Goal: Task Accomplishment & Management: Manage account settings

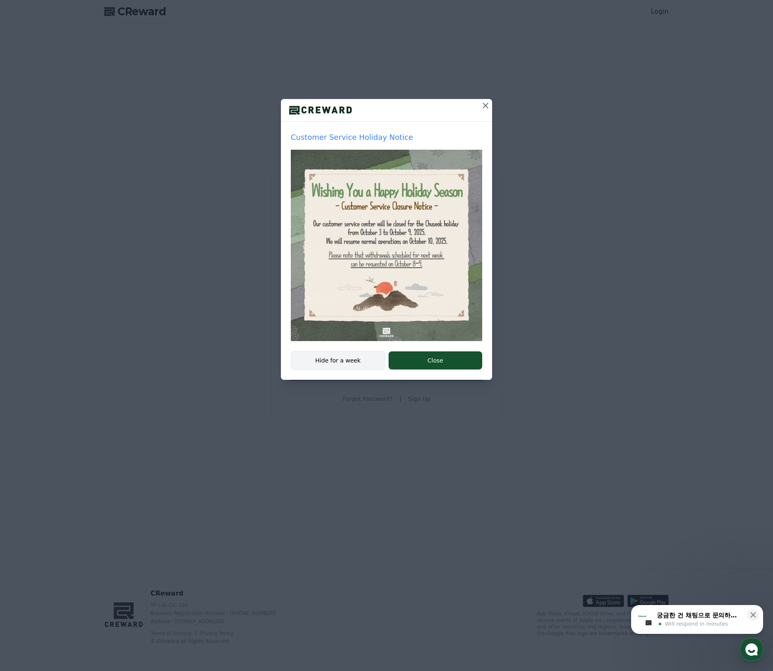
type input "**********"
click at [356, 361] on button "Hide for a week" at bounding box center [338, 360] width 94 height 19
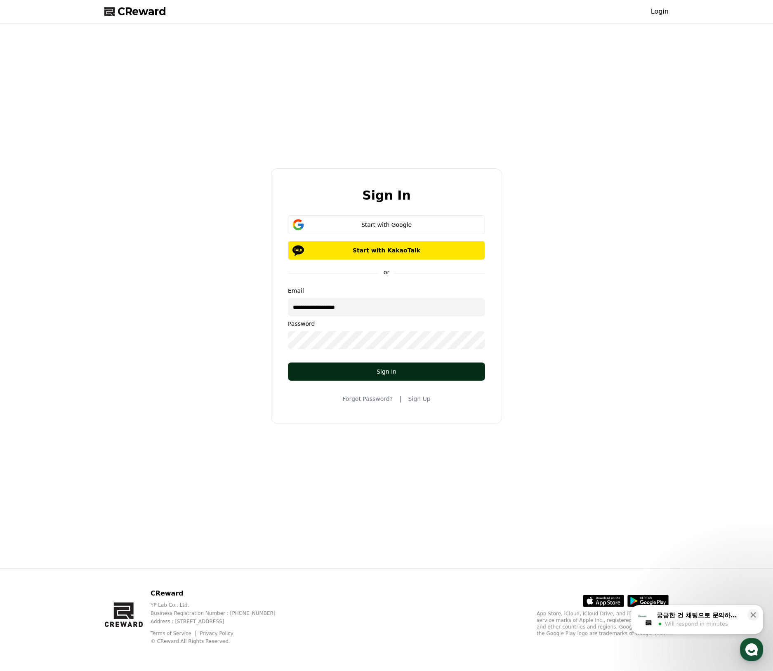
click at [392, 375] on div "Sign In" at bounding box center [386, 372] width 164 height 8
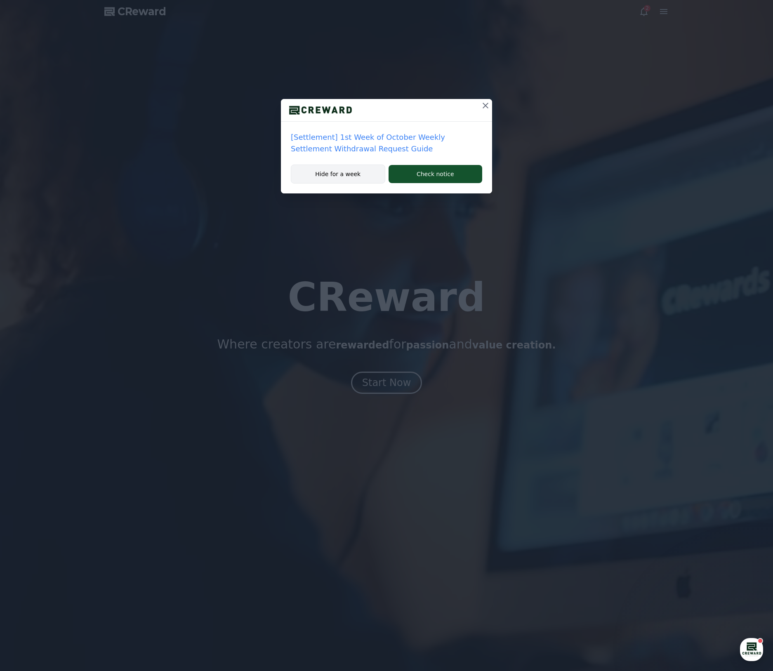
click at [337, 177] on button "Hide for a week" at bounding box center [338, 174] width 94 height 19
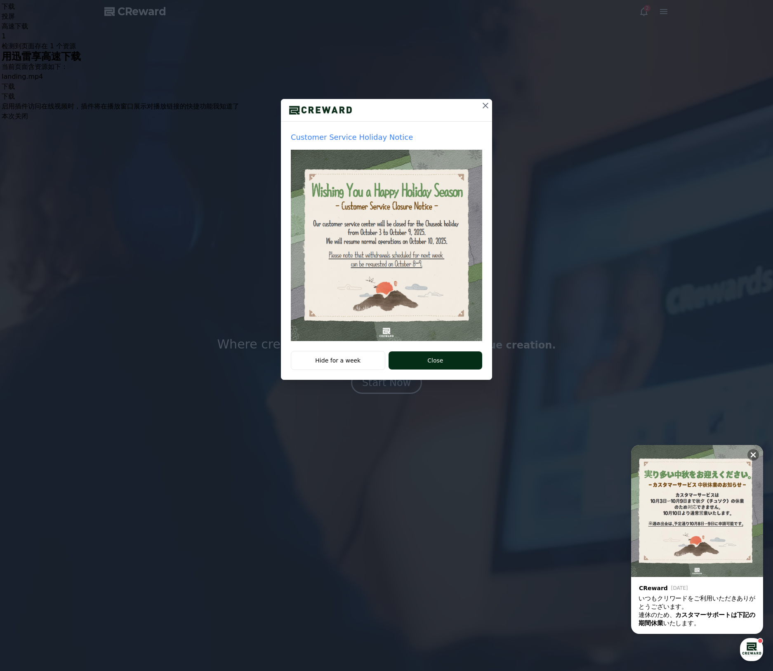
click at [430, 365] on button "Close" at bounding box center [436, 360] width 94 height 18
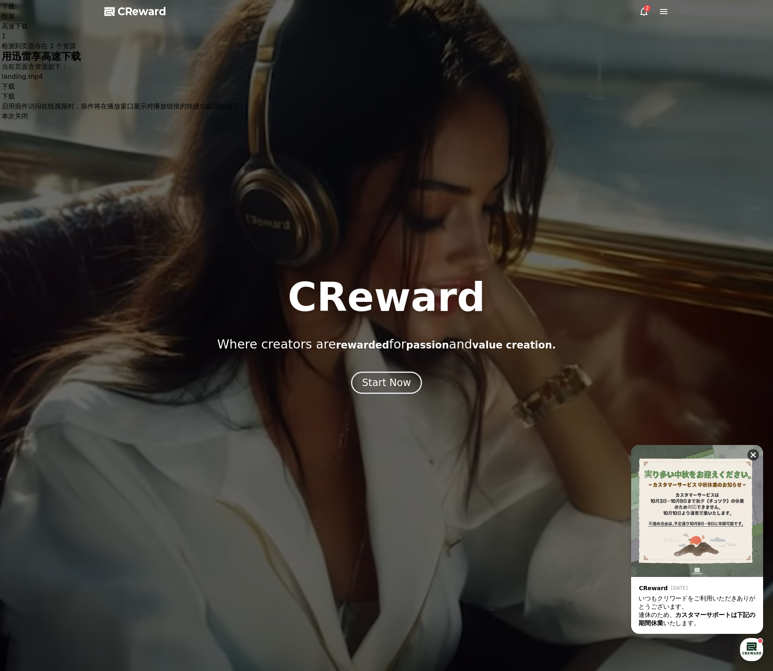
click at [752, 455] on icon at bounding box center [753, 455] width 8 height 8
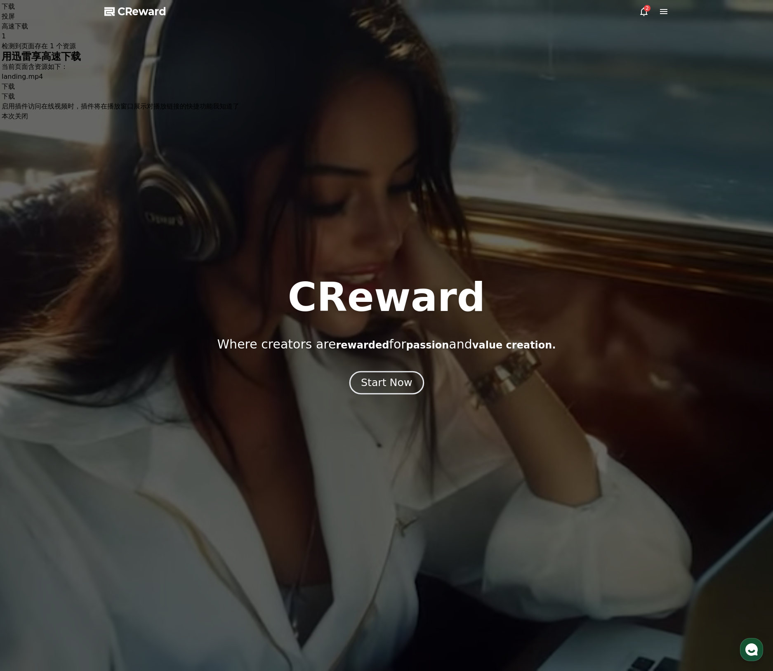
click at [393, 380] on div "Start Now" at bounding box center [386, 383] width 51 height 14
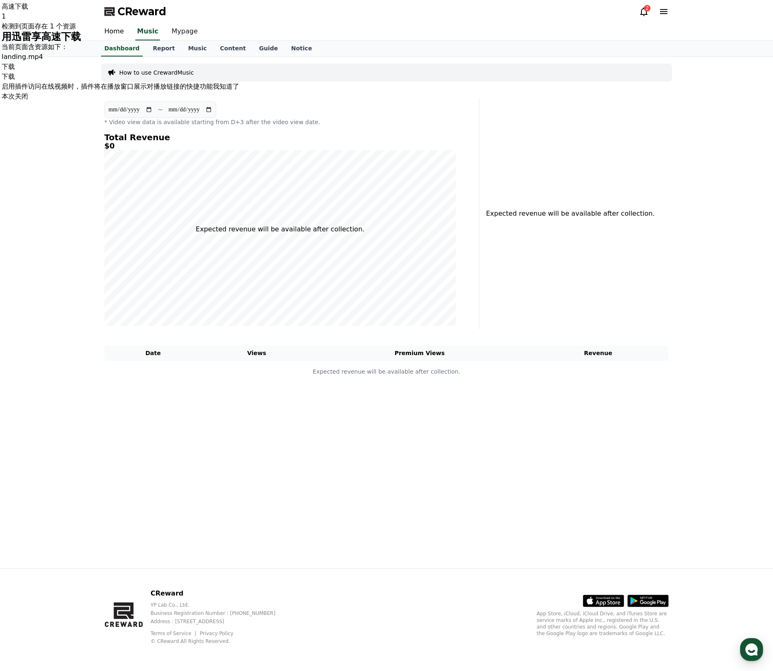
click at [180, 33] on link "Mypage" at bounding box center [184, 31] width 39 height 17
select select "**********"
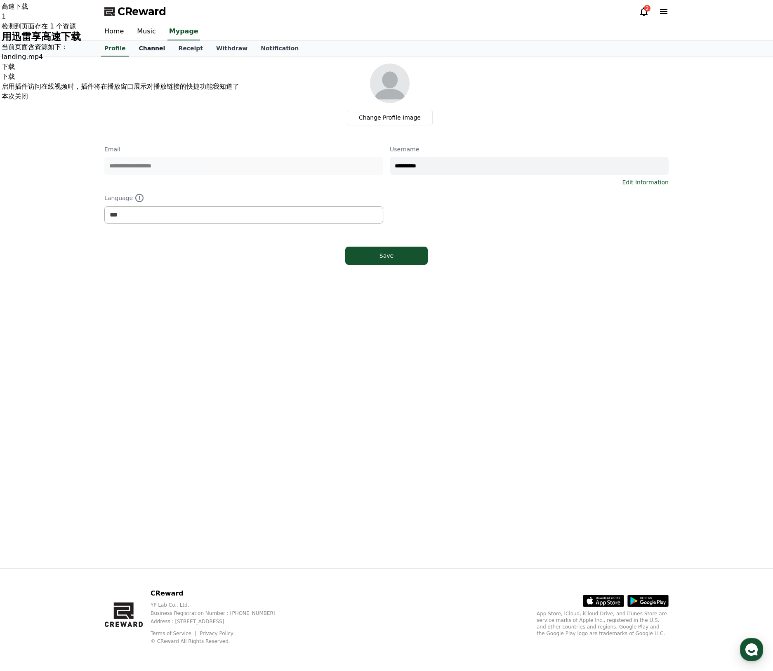
click at [151, 48] on link "Channel" at bounding box center [152, 49] width 40 height 16
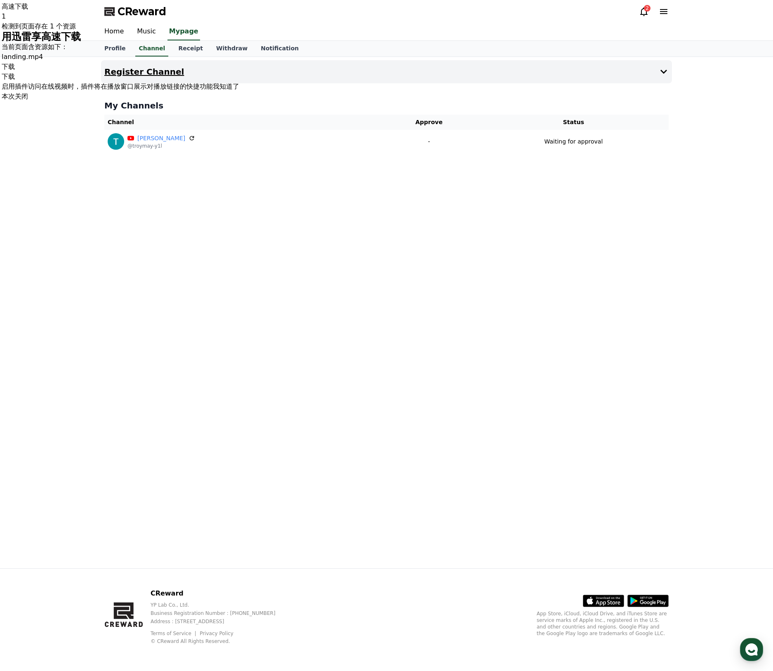
click at [662, 73] on icon at bounding box center [664, 72] width 10 height 10
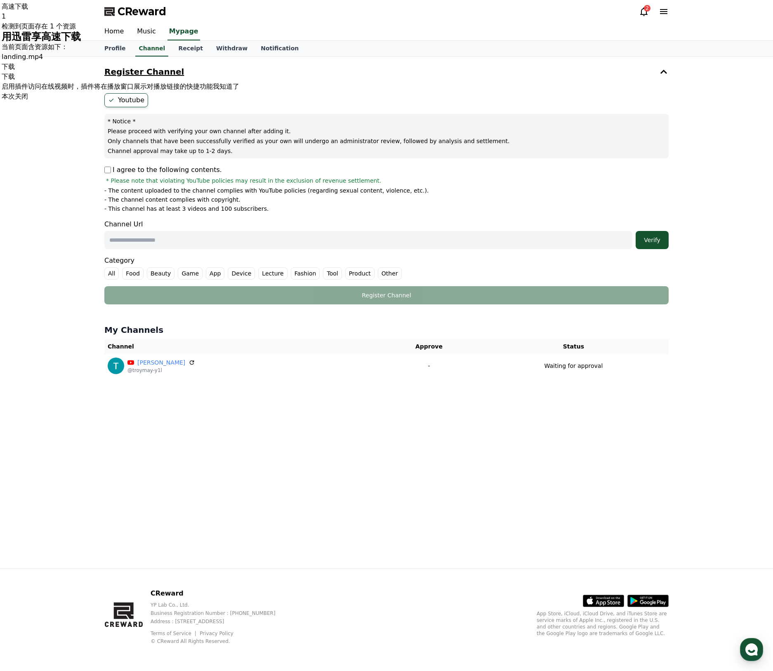
click at [318, 244] on input "text" at bounding box center [368, 240] width 528 height 18
paste input "**********"
type input "**********"
drag, startPoint x: 650, startPoint y: 239, endPoint x: 744, endPoint y: 234, distance: 94.2
click at [651, 239] on div "Verify" at bounding box center [652, 240] width 26 height 8
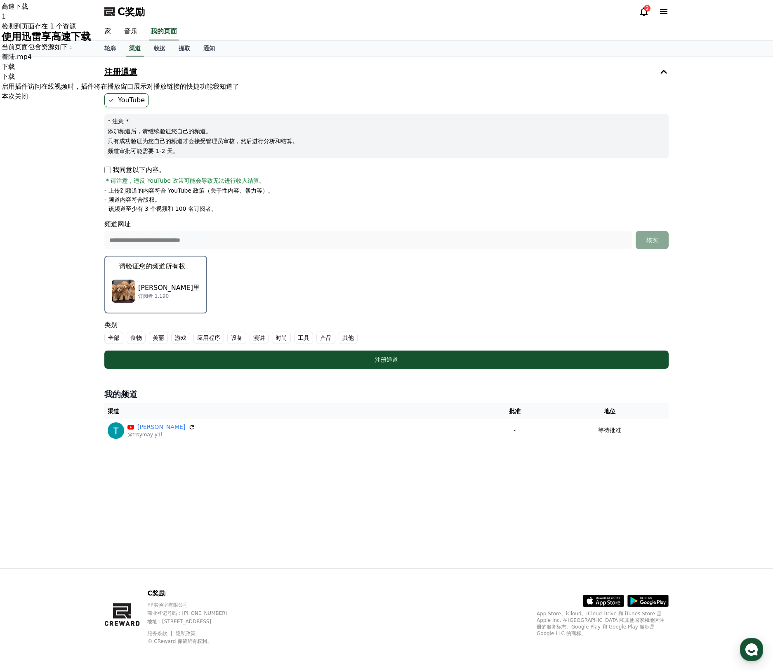
drag, startPoint x: 351, startPoint y: 338, endPoint x: 391, endPoint y: 323, distance: 41.8
click at [351, 338] on font "其他" at bounding box center [348, 338] width 12 height 7
click at [110, 338] on font "全部" at bounding box center [114, 338] width 12 height 7
click at [119, 338] on font "全部" at bounding box center [124, 338] width 12 height 7
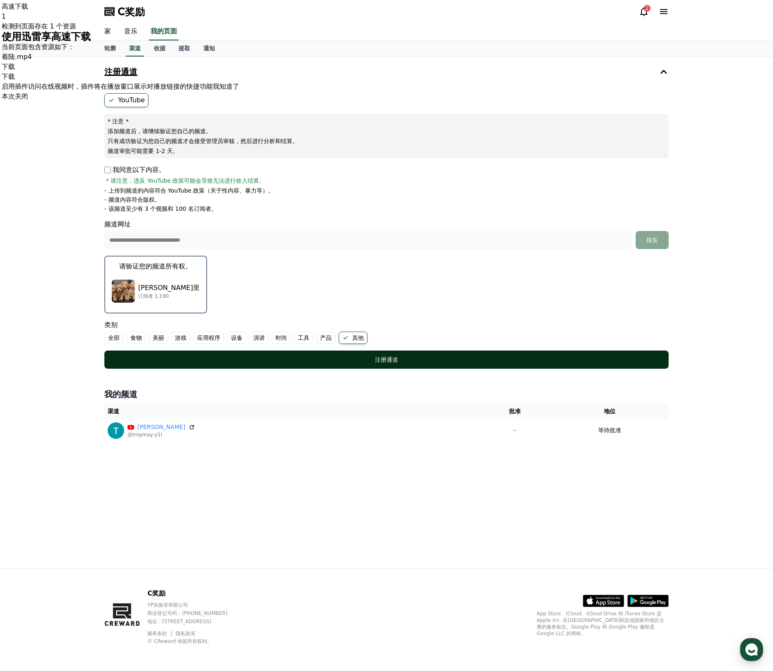
click at [427, 361] on div "注册通道" at bounding box center [386, 360] width 531 height 8
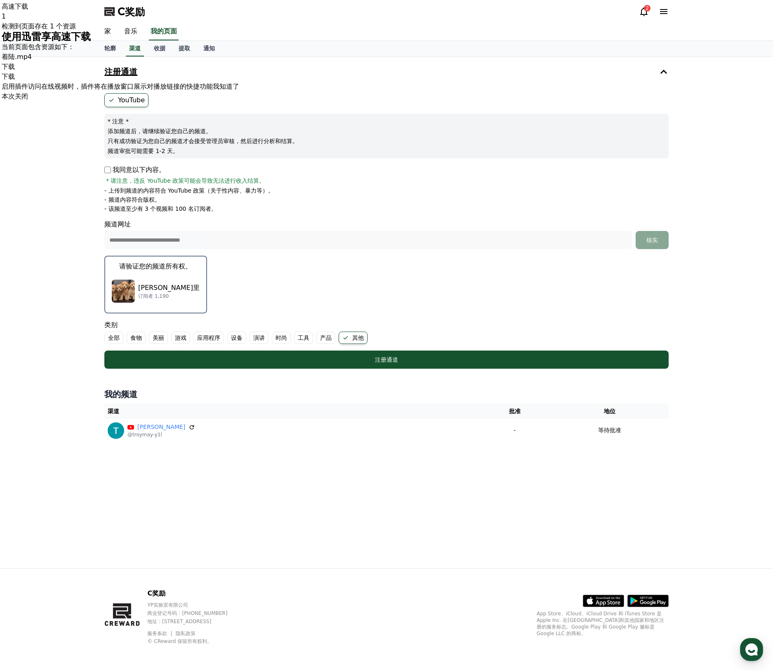
click at [142, 283] on p "[PERSON_NAME]里" at bounding box center [168, 288] width 61 height 10
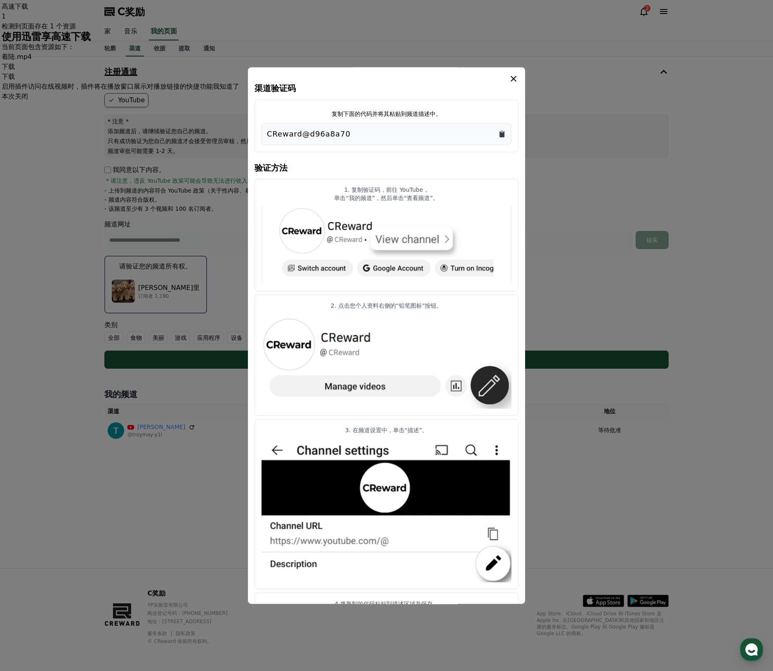
click at [501, 133] on icon "复制到剪贴板" at bounding box center [502, 134] width 5 height 6
drag, startPoint x: 513, startPoint y: 77, endPoint x: 518, endPoint y: 96, distance: 20.0
click at [513, 77] on icon "情态动词" at bounding box center [514, 79] width 10 height 10
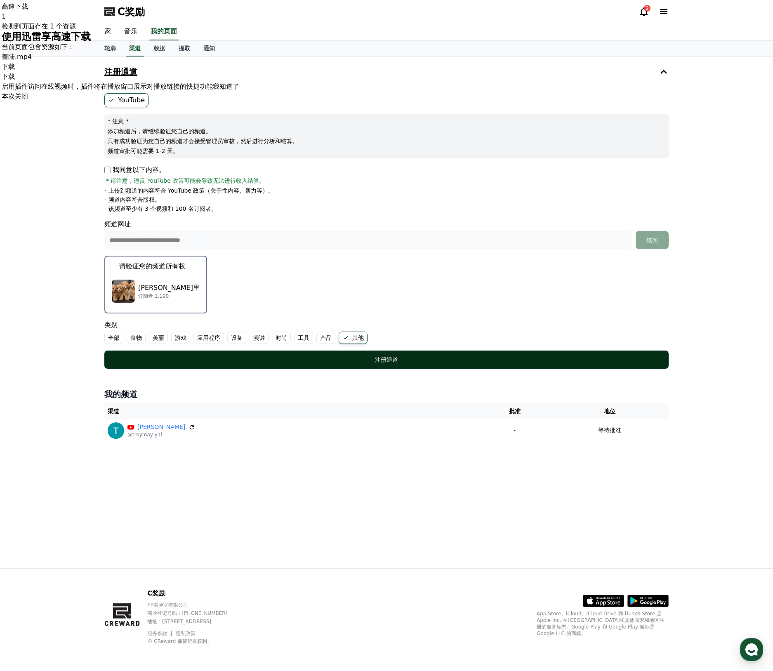
click at [388, 362] on font "注册通道" at bounding box center [386, 359] width 23 height 7
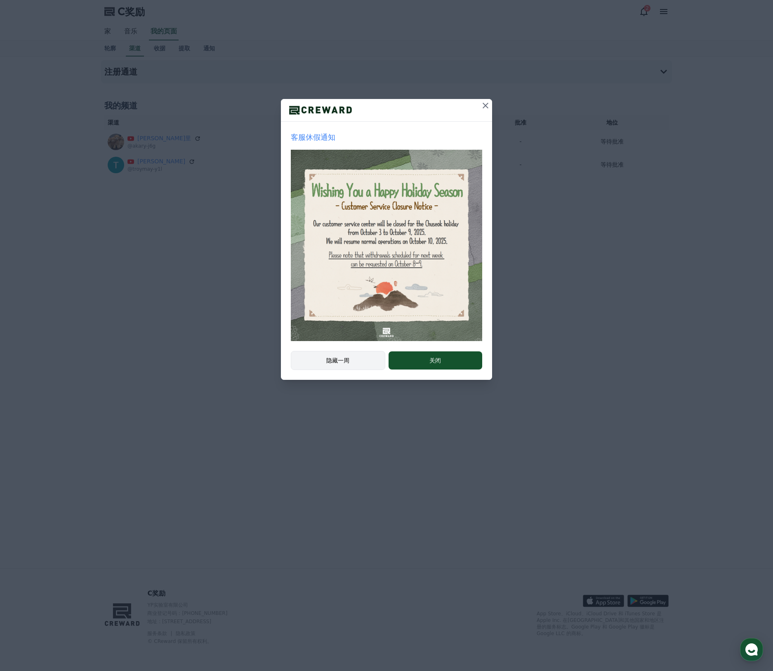
drag, startPoint x: 347, startPoint y: 357, endPoint x: 367, endPoint y: 358, distance: 20.2
click at [347, 357] on font "隐藏一周" at bounding box center [337, 360] width 23 height 7
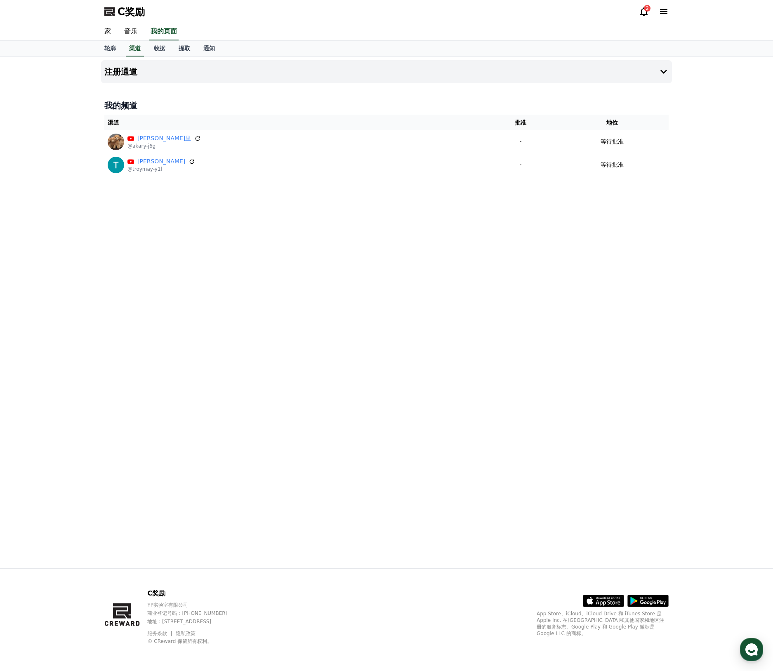
click at [644, 14] on icon at bounding box center [643, 11] width 7 height 9
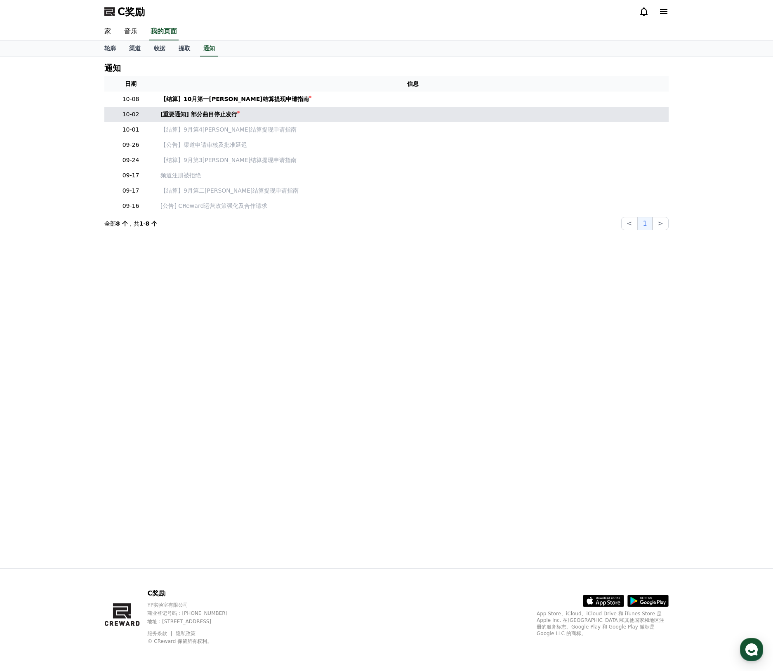
click at [208, 112] on font "[重要通知] 部分曲目停止发行" at bounding box center [198, 114] width 77 height 7
